Goal: Find specific page/section: Find specific page/section

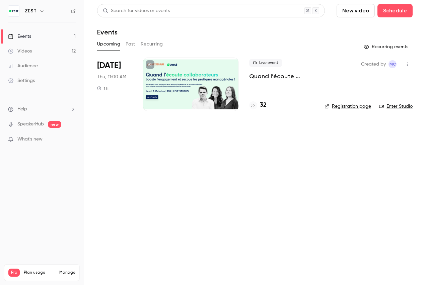
click at [262, 106] on h4 "32" at bounding box center [263, 105] width 7 height 9
